Goal: Transaction & Acquisition: Book appointment/travel/reservation

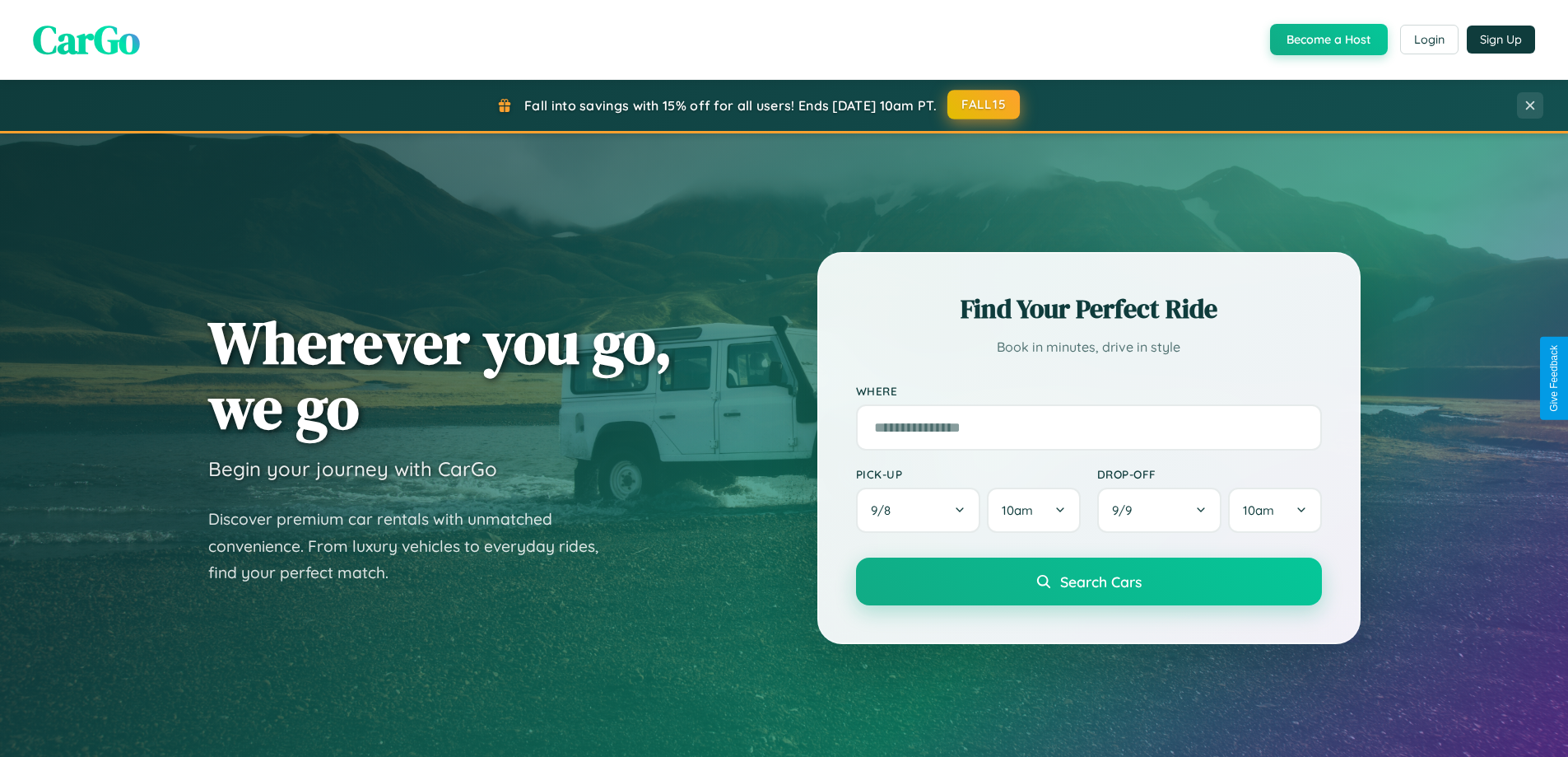
click at [985, 105] on button "FALL15" at bounding box center [984, 105] width 73 height 30
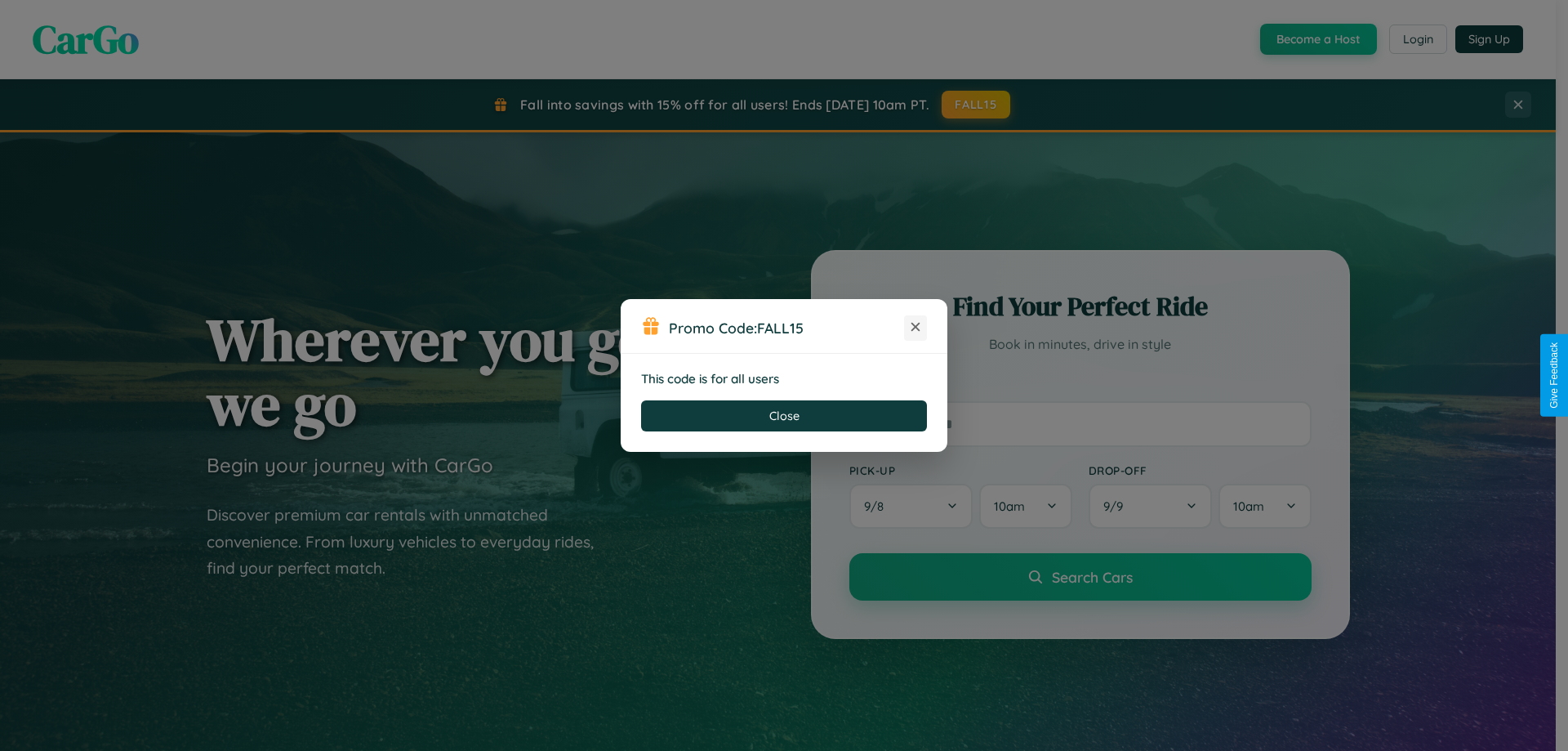
click at [916, 327] on icon at bounding box center [916, 326] width 16 height 16
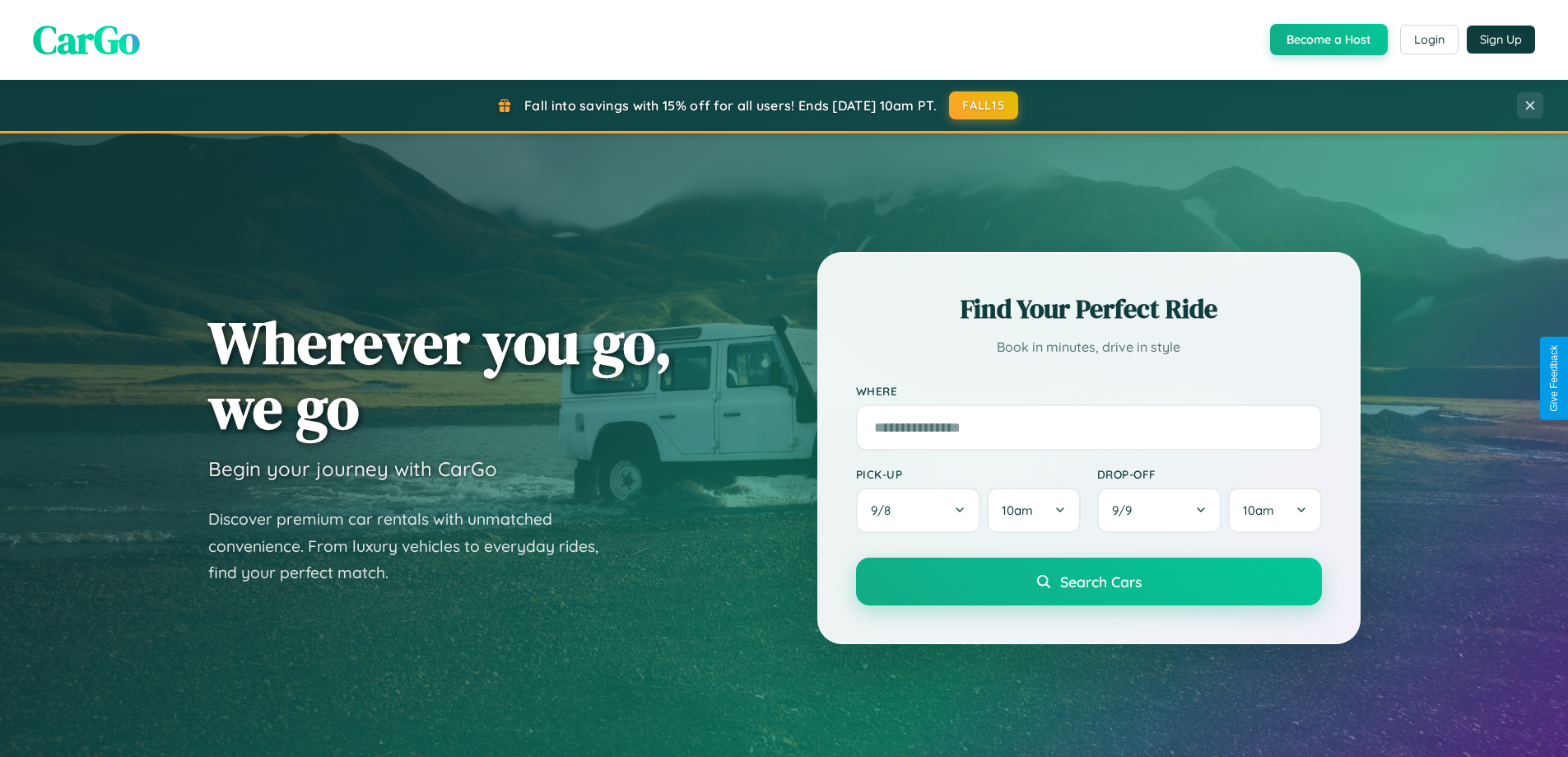
scroll to position [3169, 0]
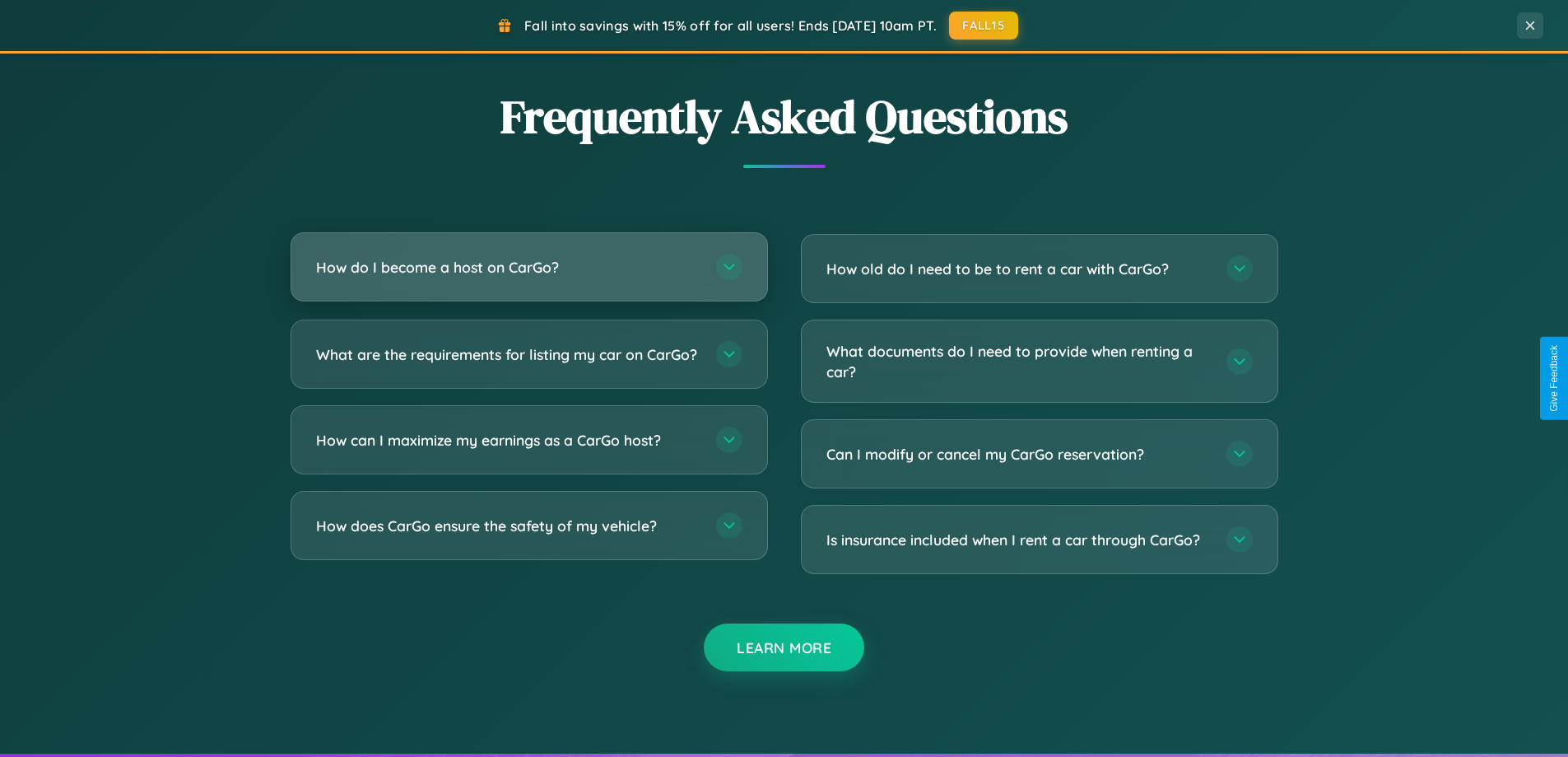
click at [529, 267] on h3 "How do I become a host on CarGo?" at bounding box center [508, 267] width 383 height 21
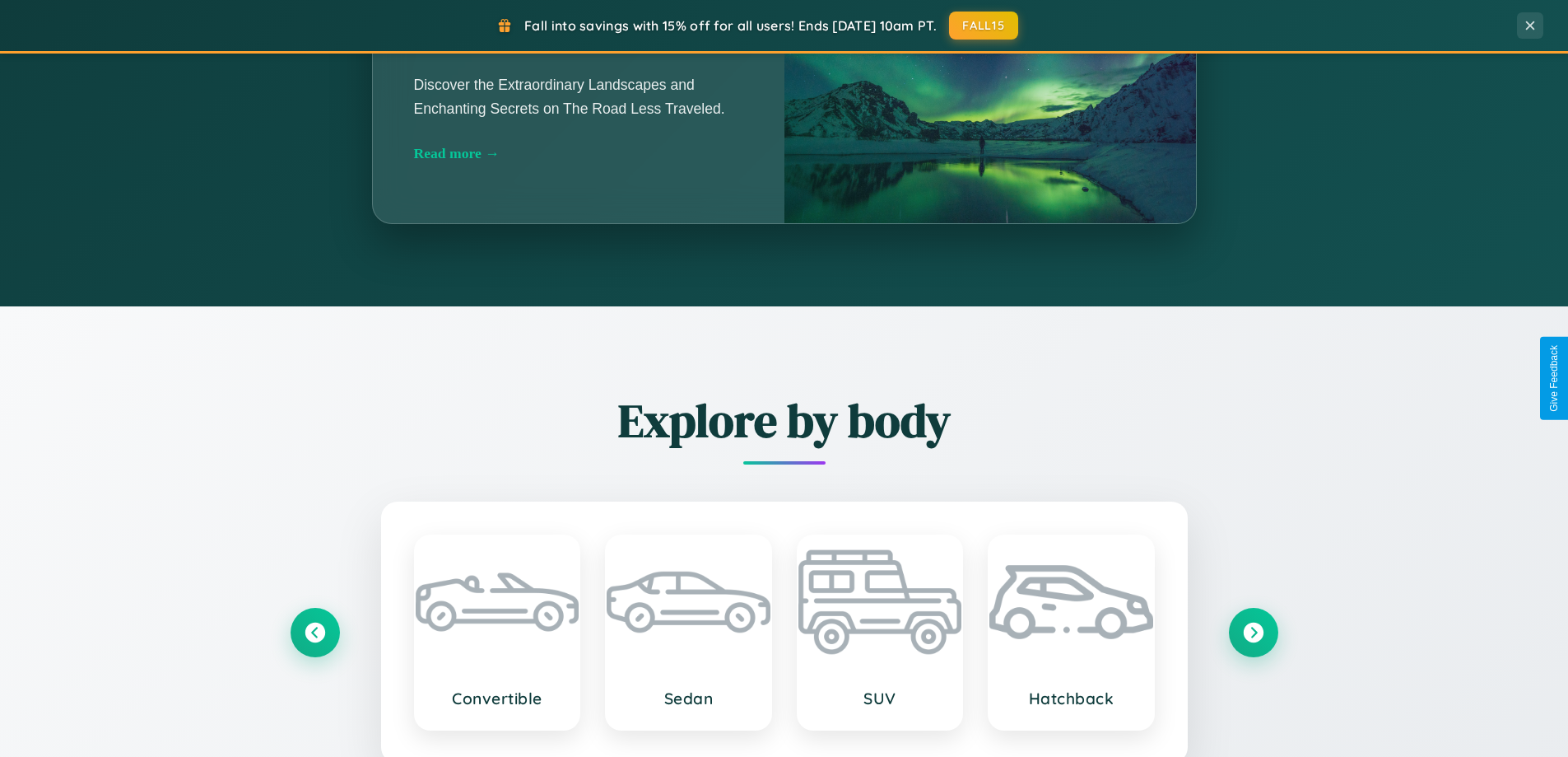
scroll to position [1133, 0]
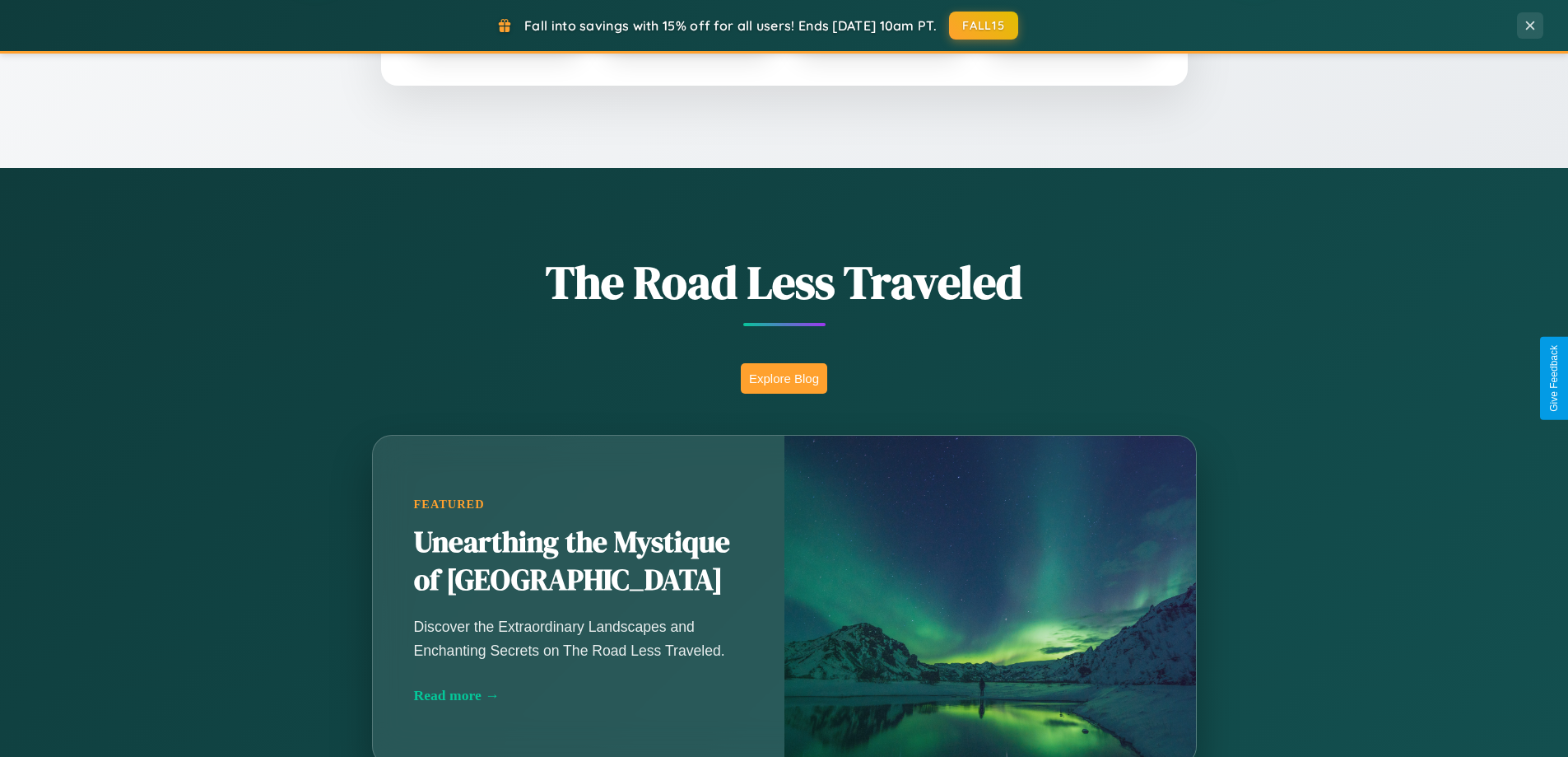
click at [784, 378] on button "Explore Blog" at bounding box center [784, 379] width 86 height 31
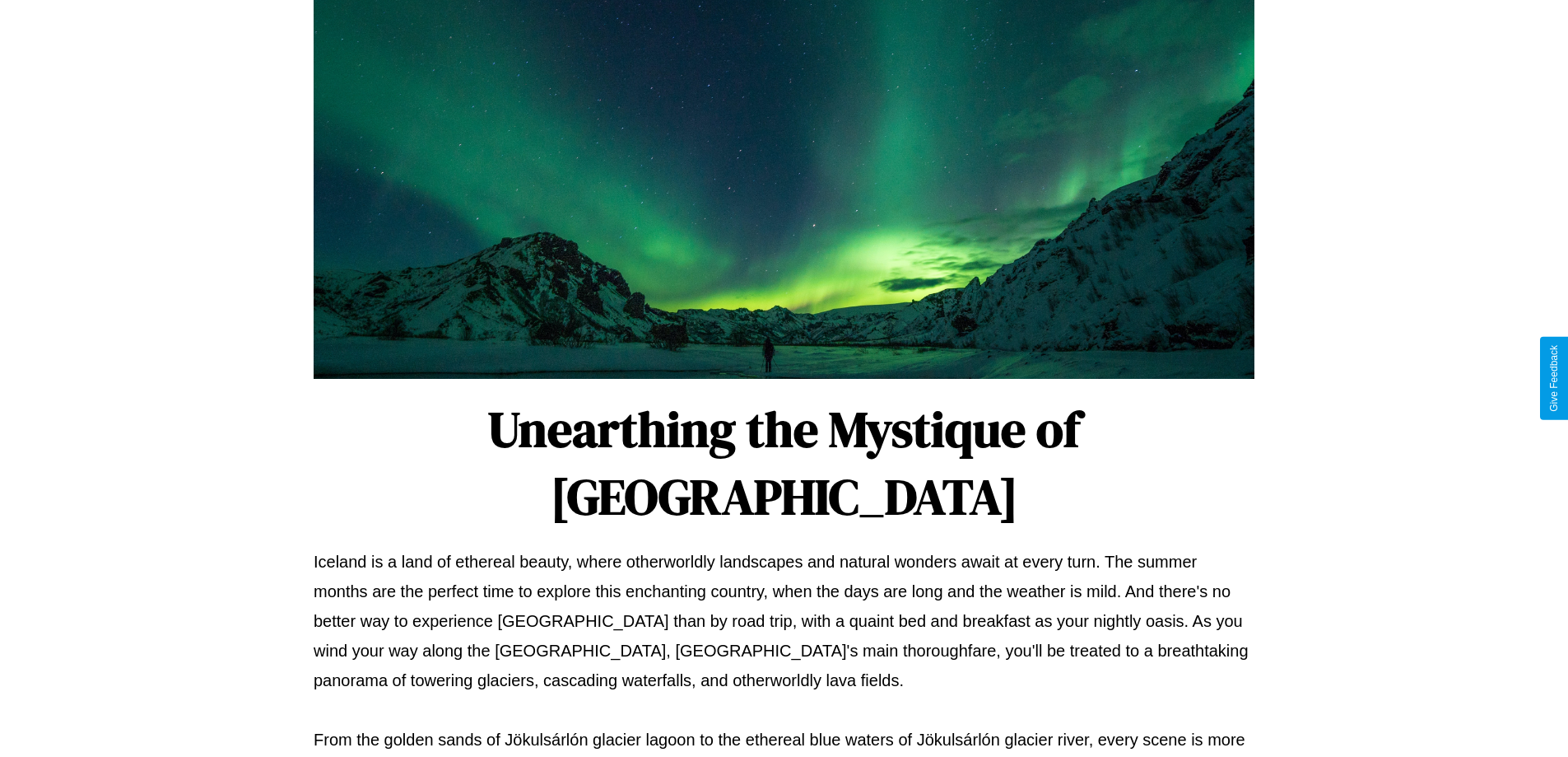
scroll to position [533, 0]
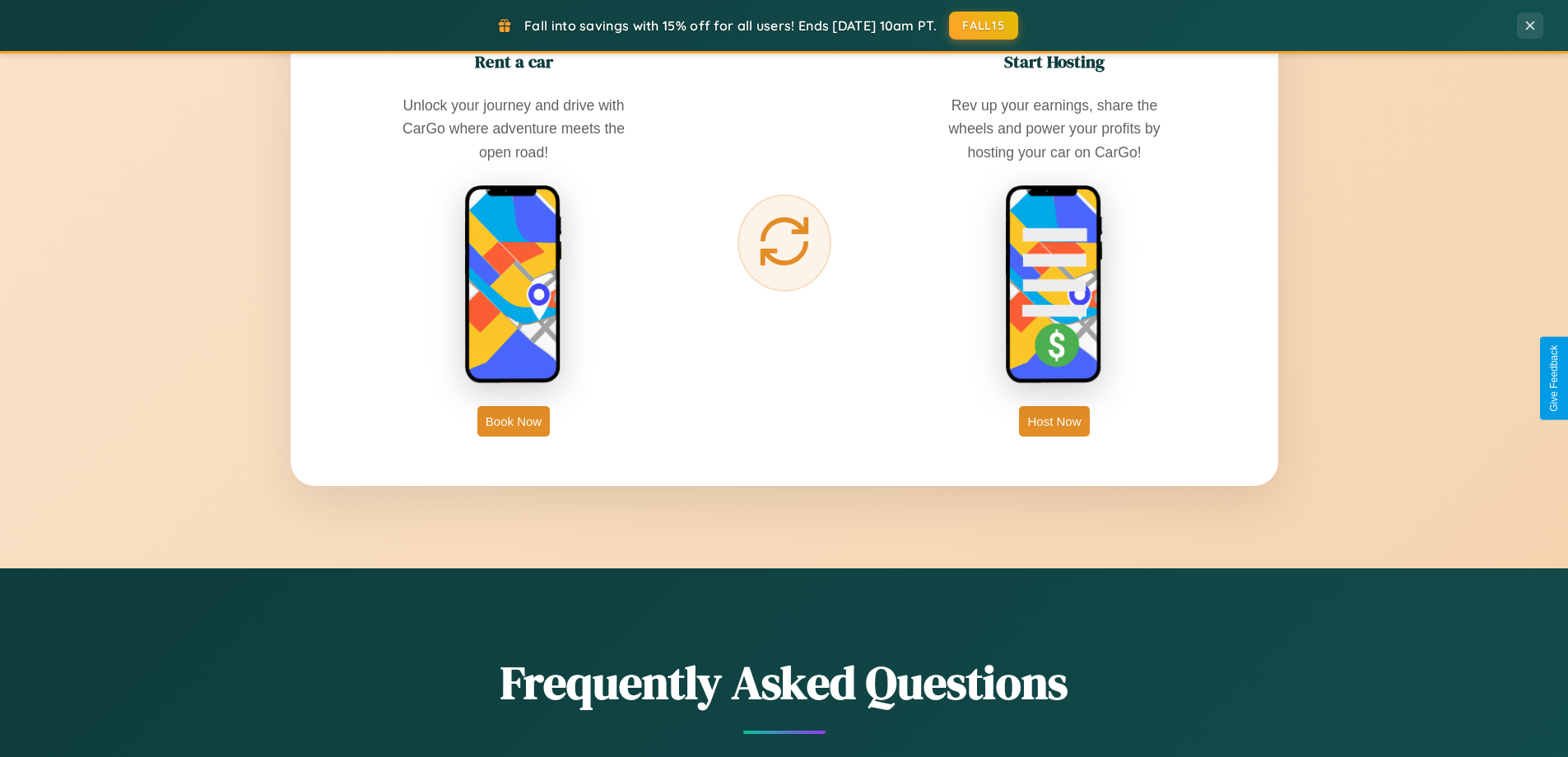
scroll to position [2646, 0]
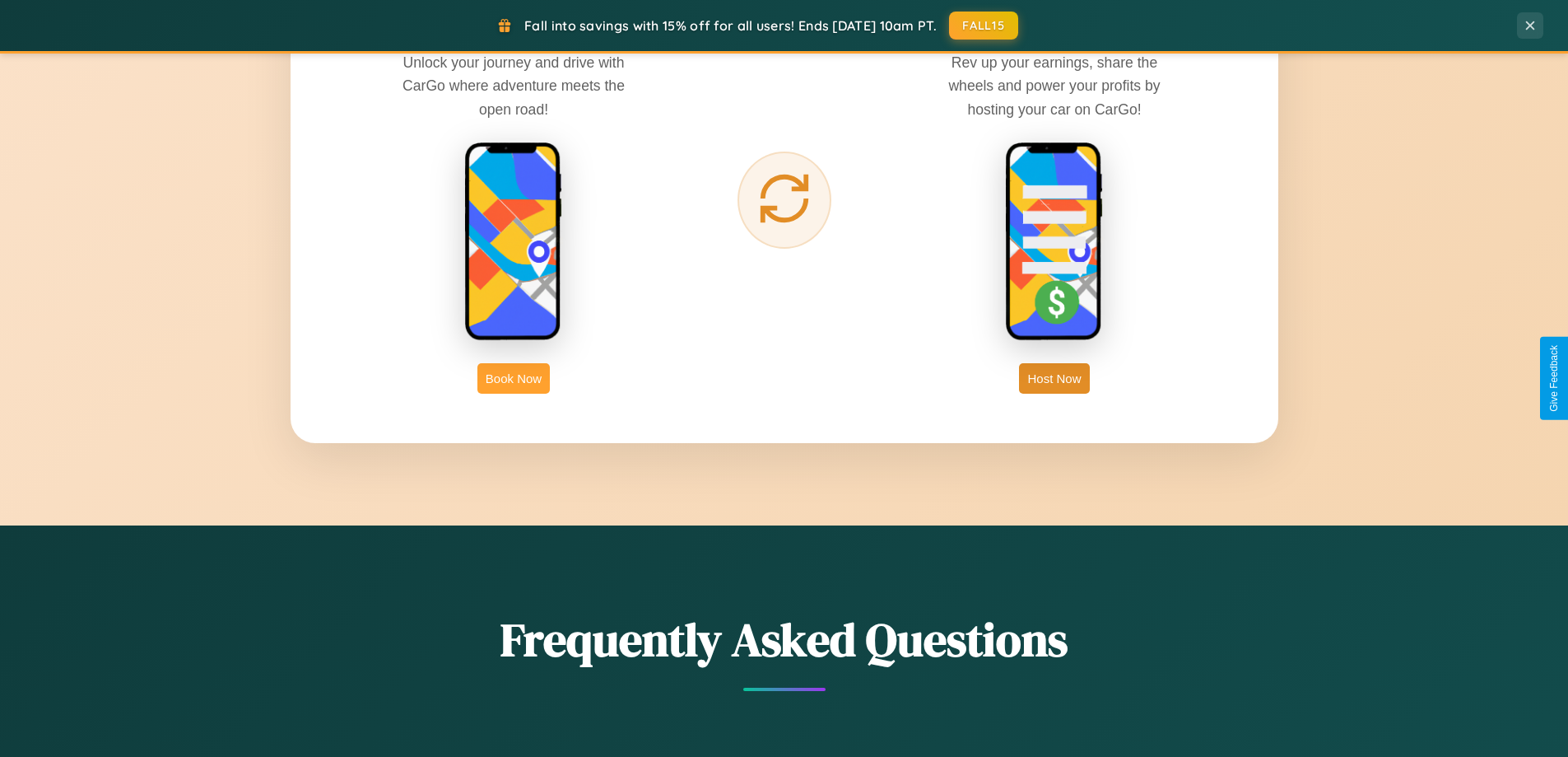
click at [514, 378] on button "Book Now" at bounding box center [514, 379] width 73 height 31
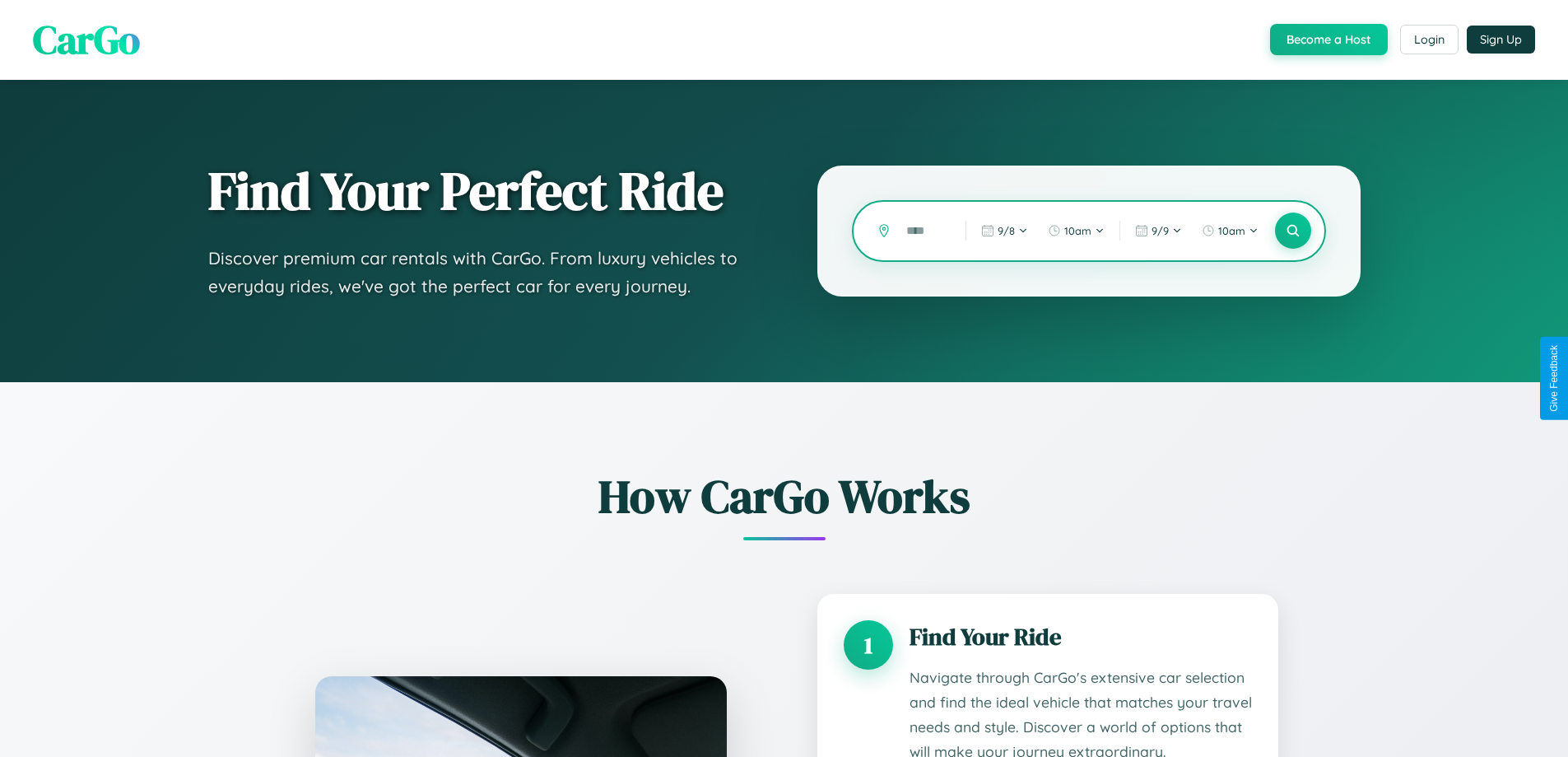
click at [924, 231] on input "text" at bounding box center [924, 231] width 51 height 29
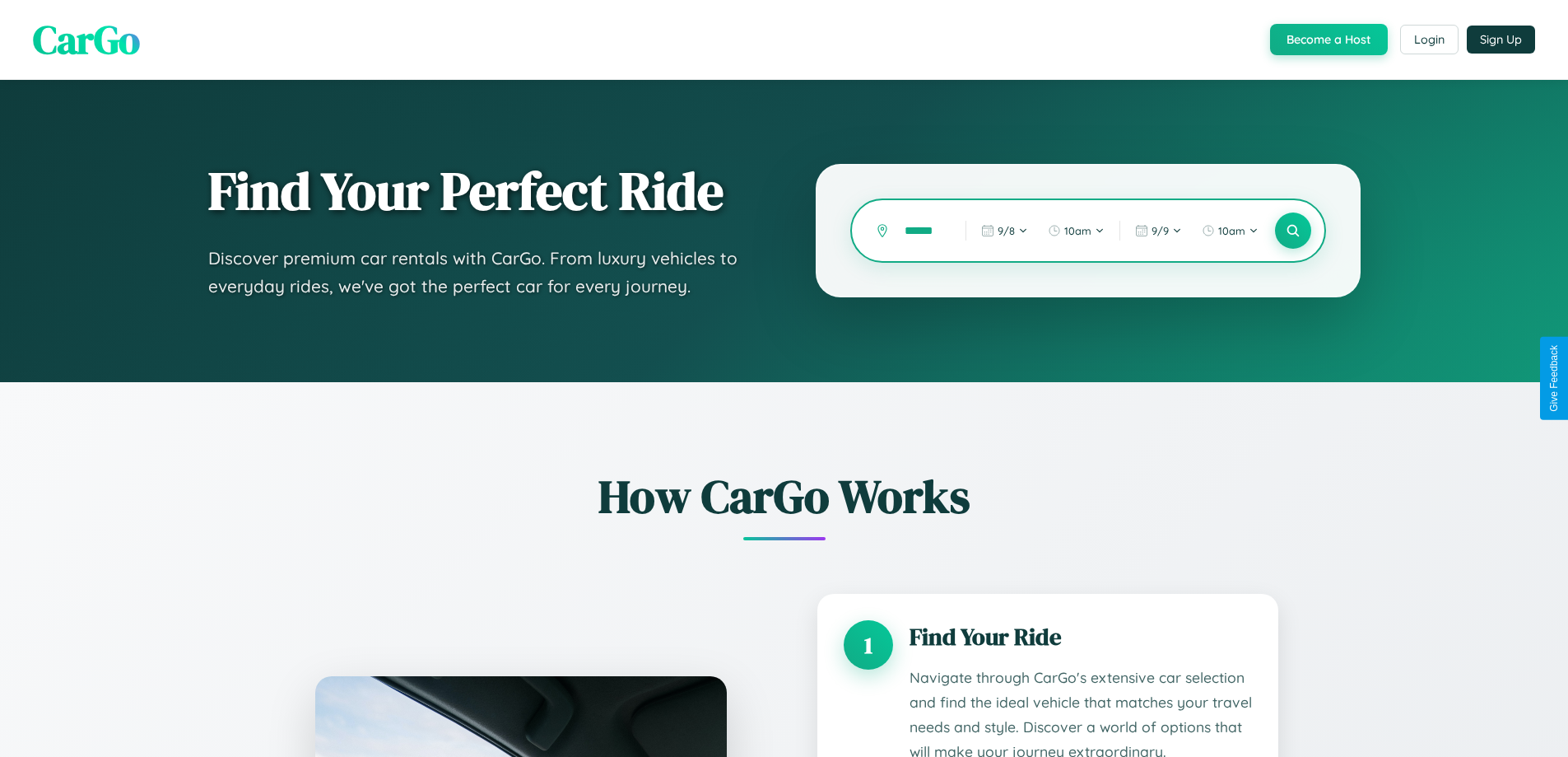
scroll to position [0, 9]
type input "******"
click at [1293, 231] on icon at bounding box center [1293, 231] width 15 height 15
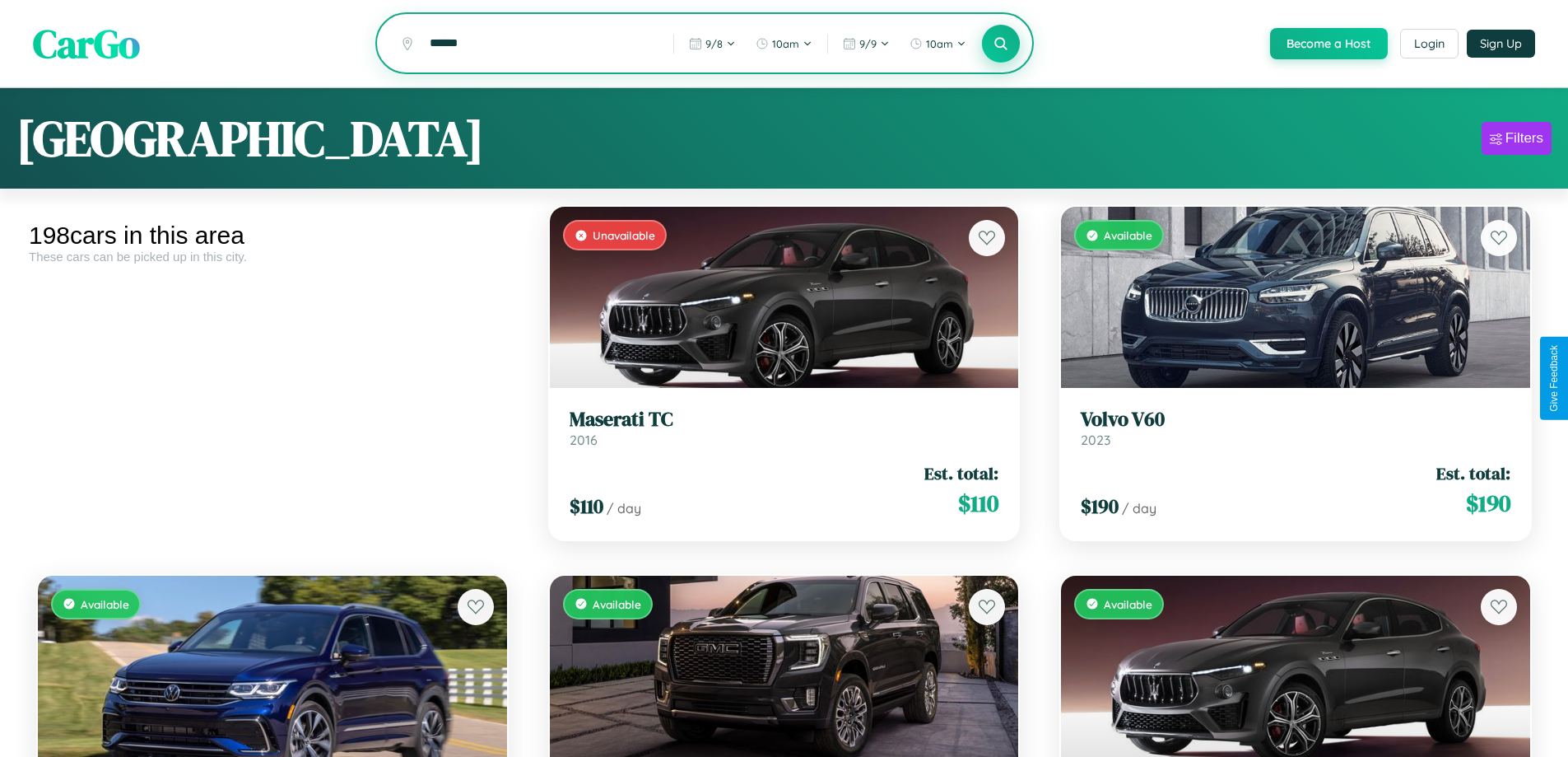
click at [1000, 45] on icon at bounding box center [1001, 43] width 15 height 15
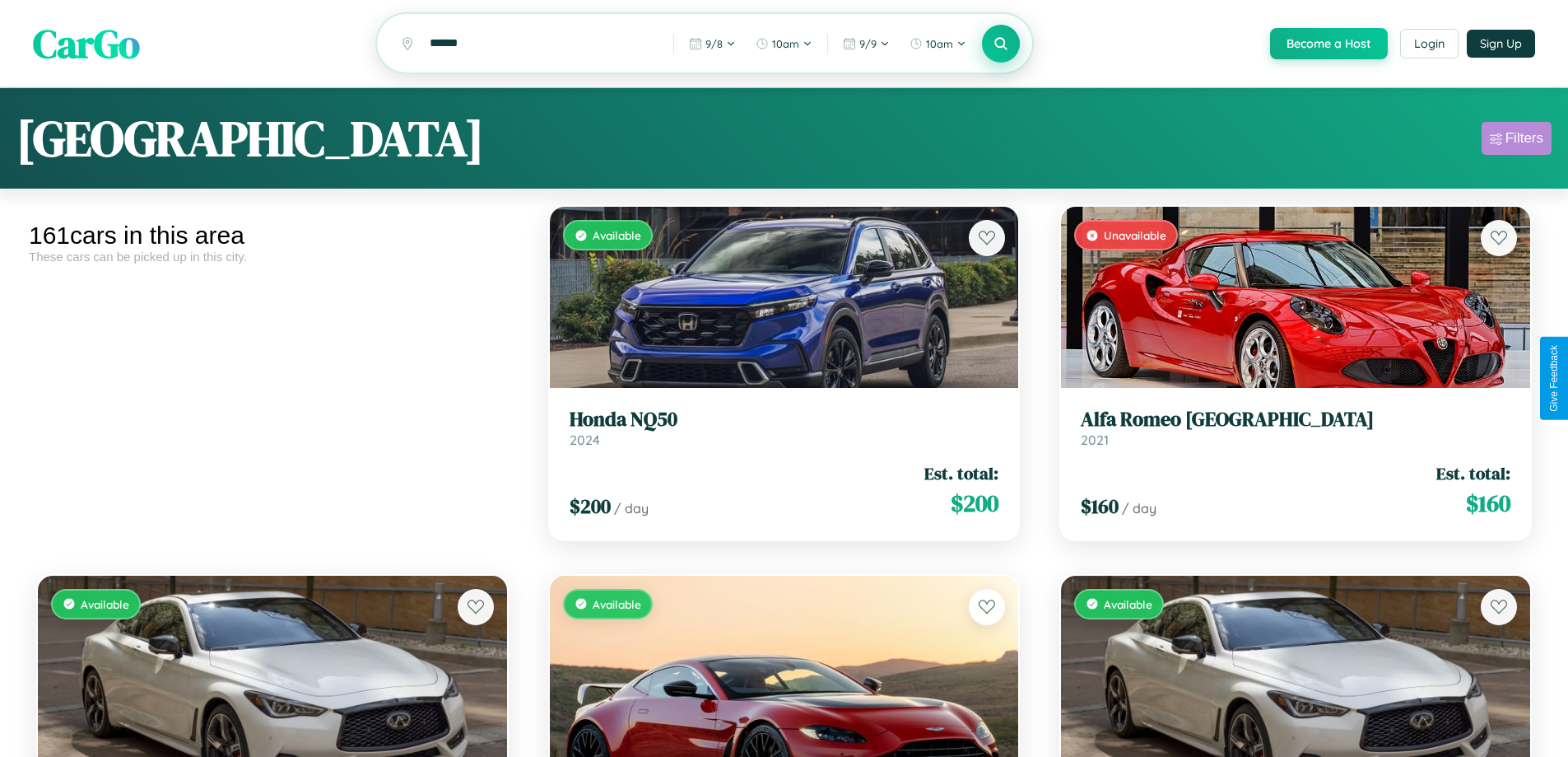
click at [1516, 141] on div "Filters" at bounding box center [1525, 138] width 38 height 16
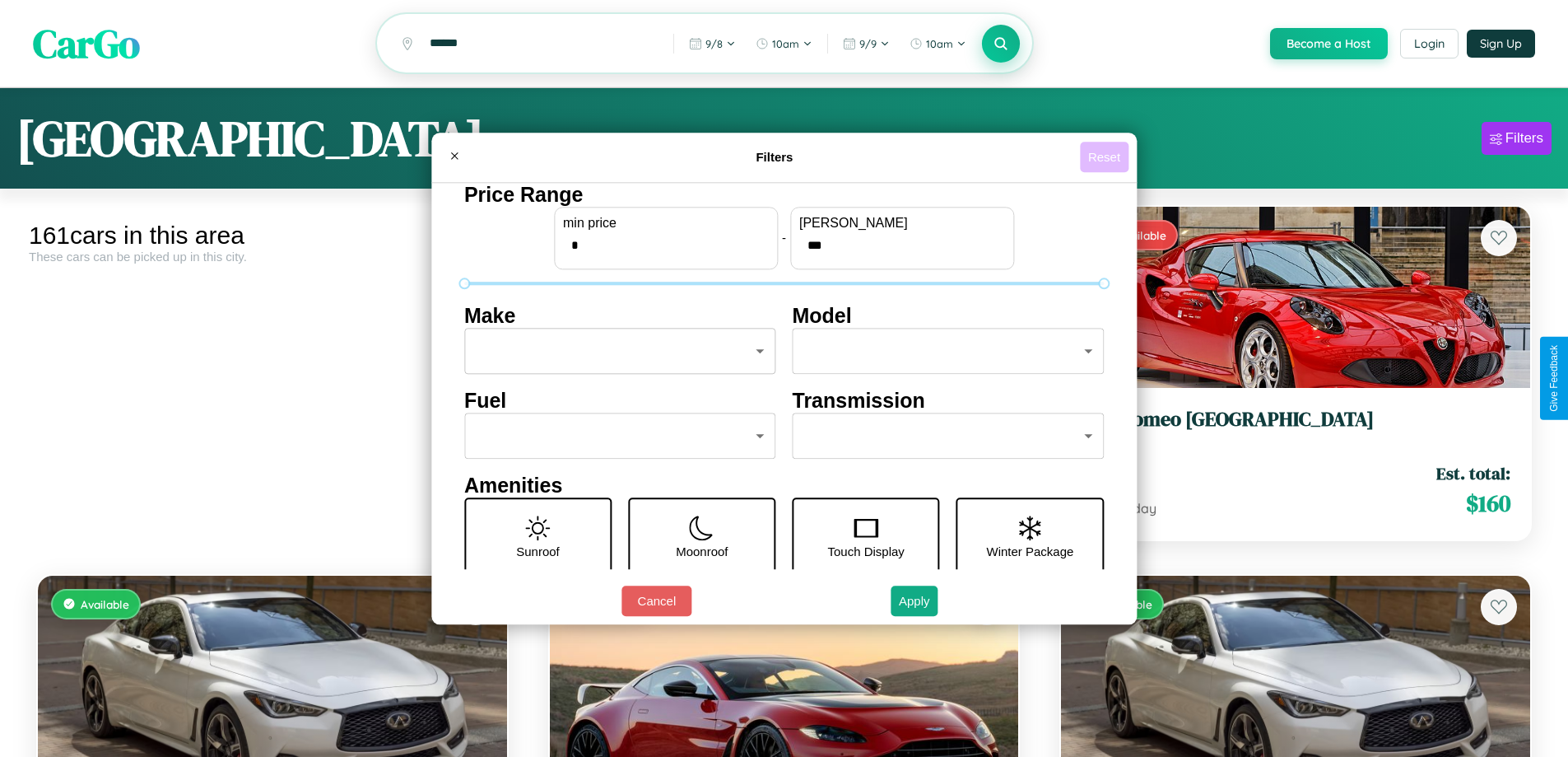
click at [1107, 156] on button "Reset" at bounding box center [1104, 157] width 48 height 31
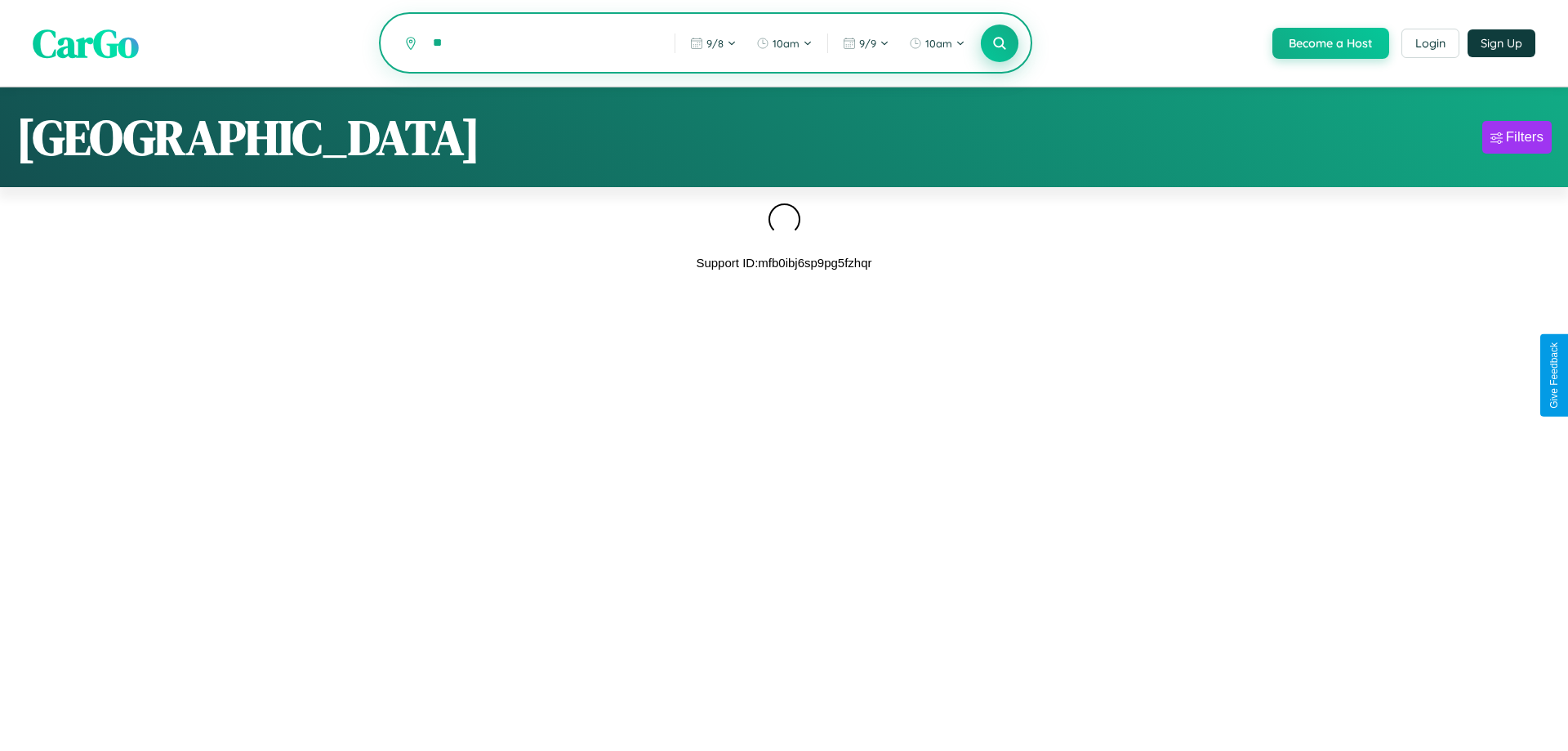
type input "*"
type input "*****"
click at [998, 44] on icon at bounding box center [998, 42] width 15 height 15
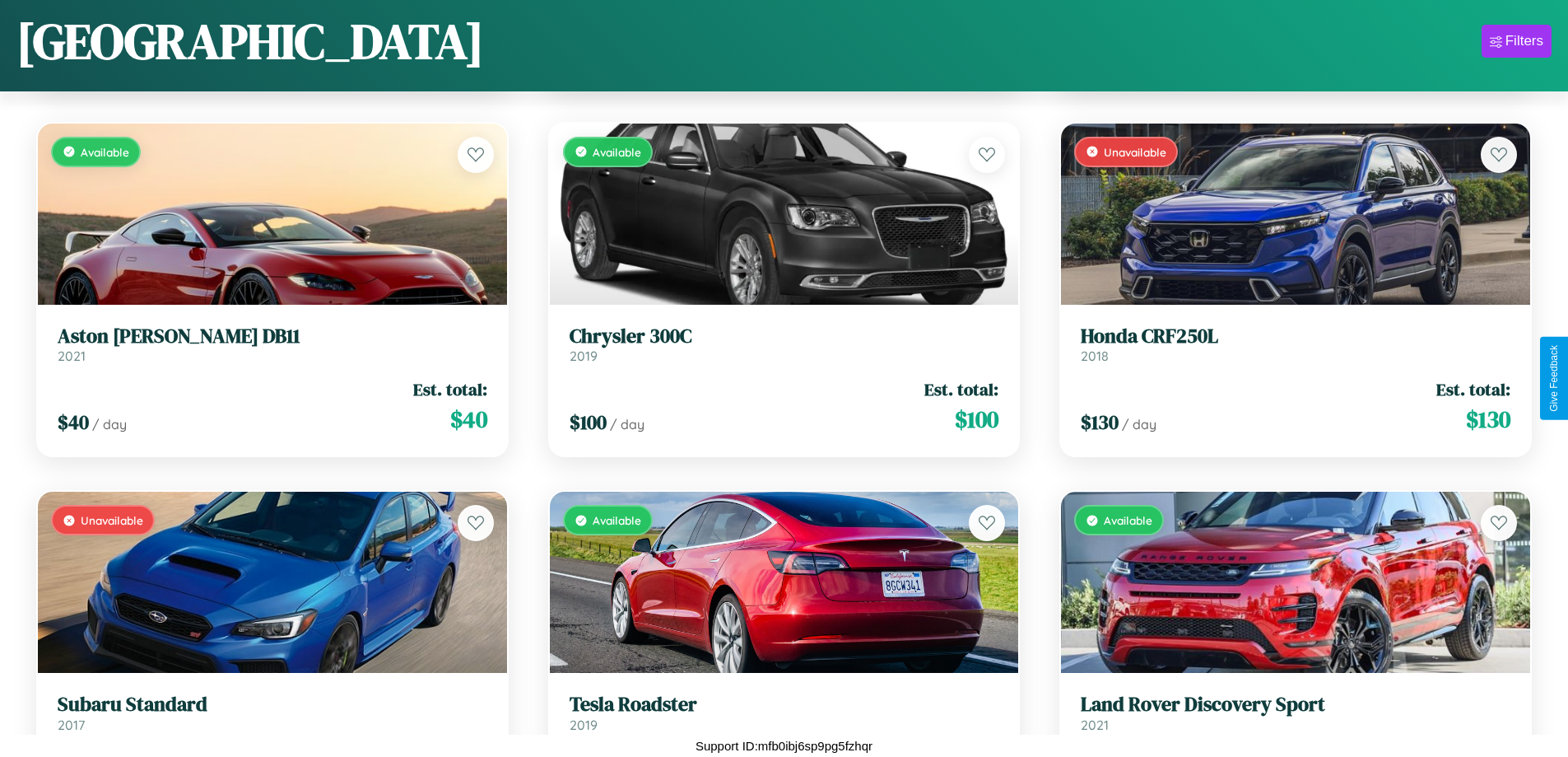
scroll to position [14615, 0]
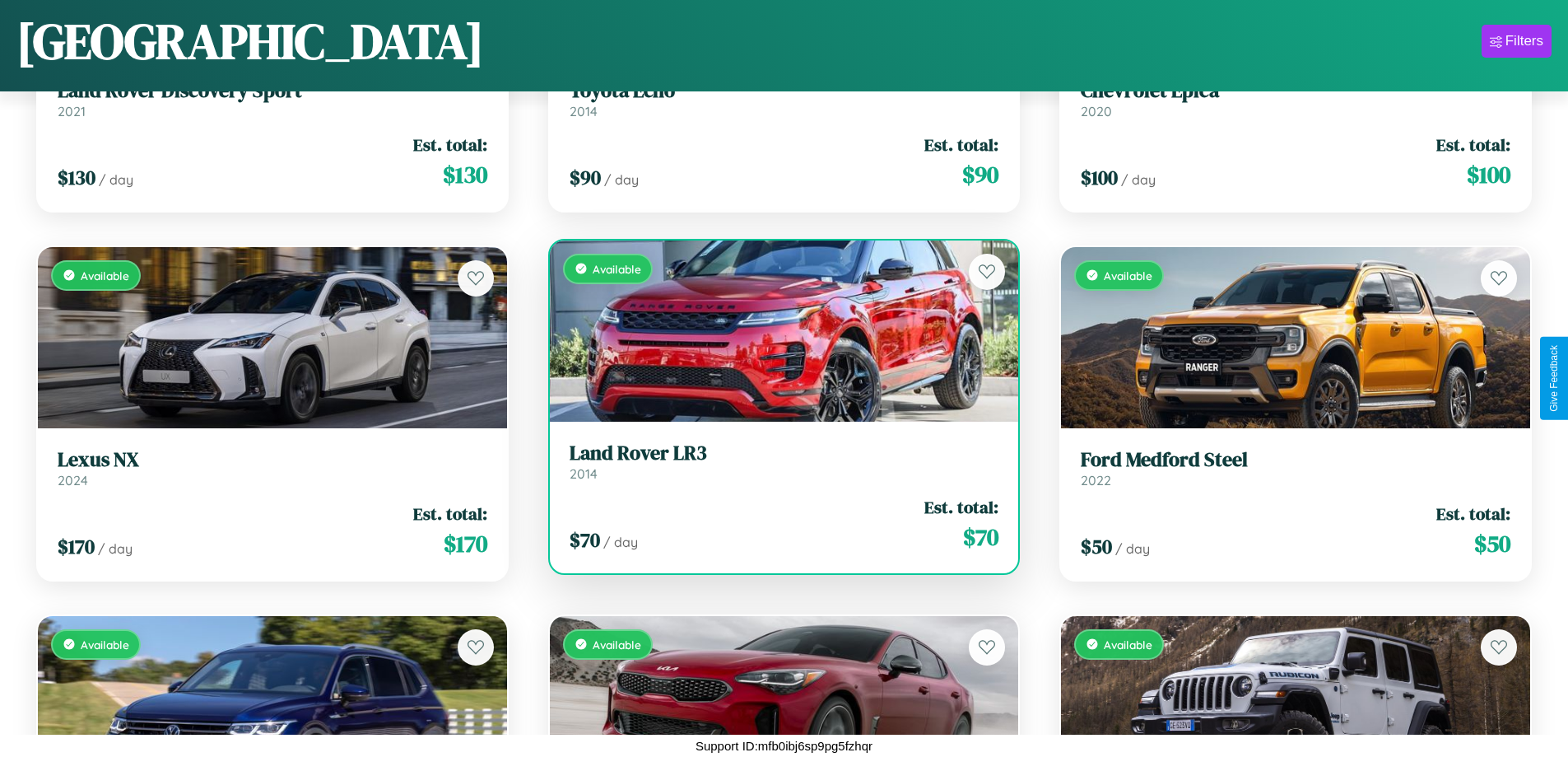
click at [778, 462] on h3 "Land Rover LR3" at bounding box center [784, 453] width 430 height 24
